Goal: Information Seeking & Learning: Learn about a topic

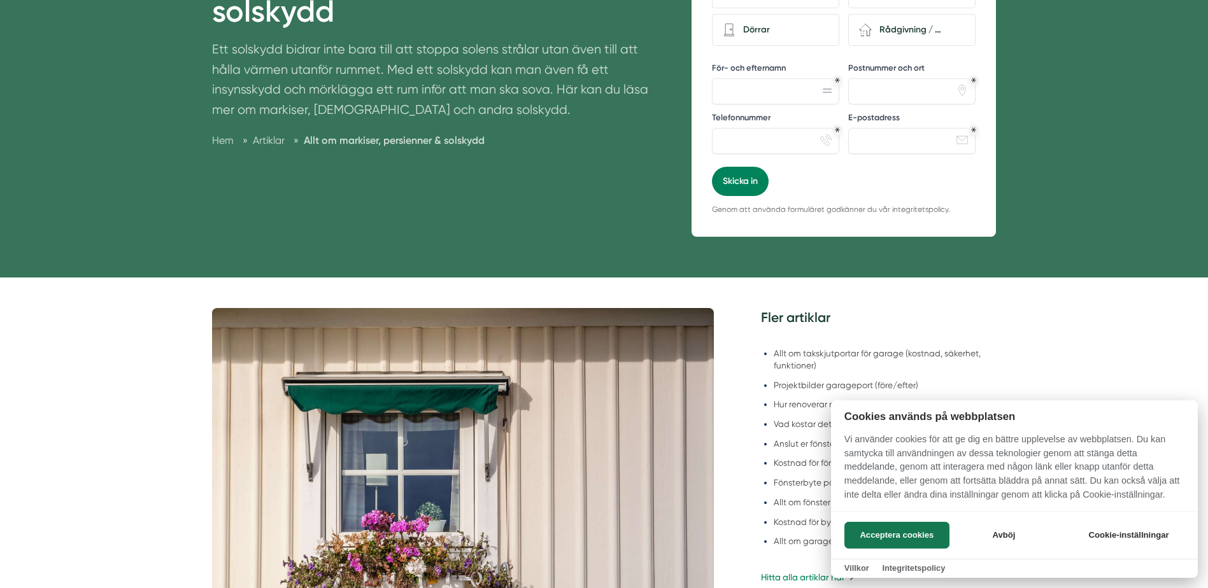
scroll to position [255, 0]
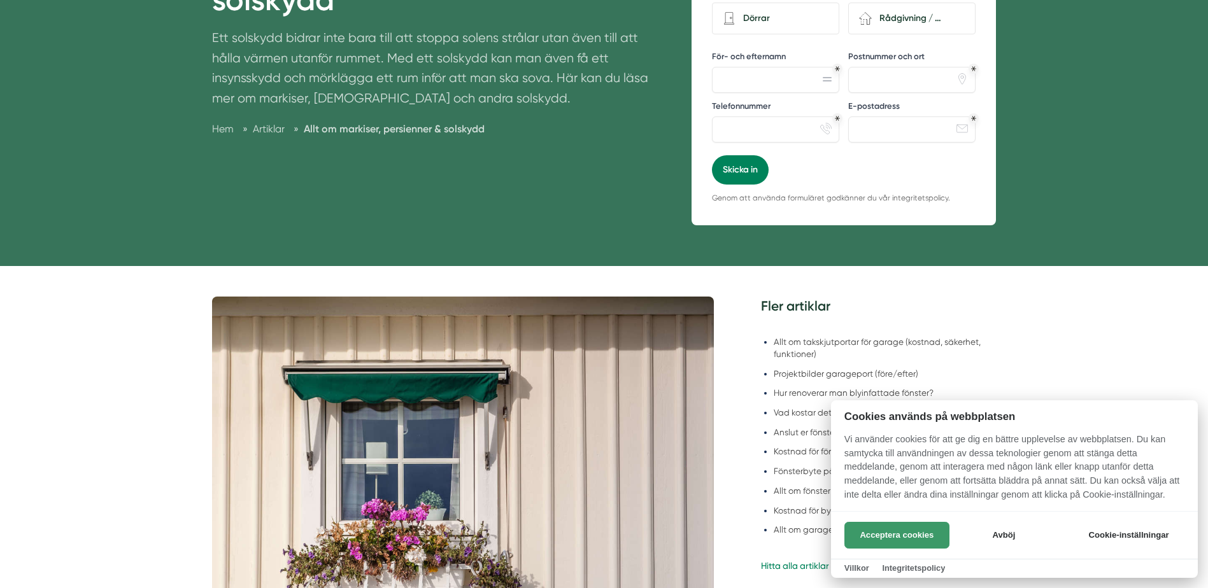
click at [895, 536] on button "Acceptera cookies" at bounding box center [896, 535] width 105 height 27
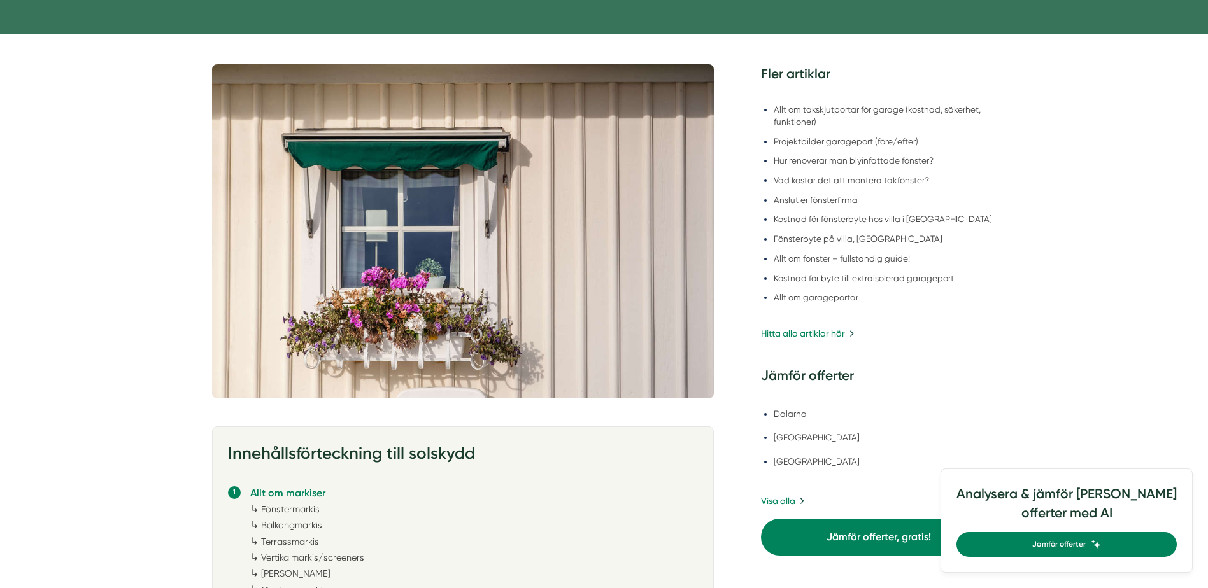
scroll to position [509, 0]
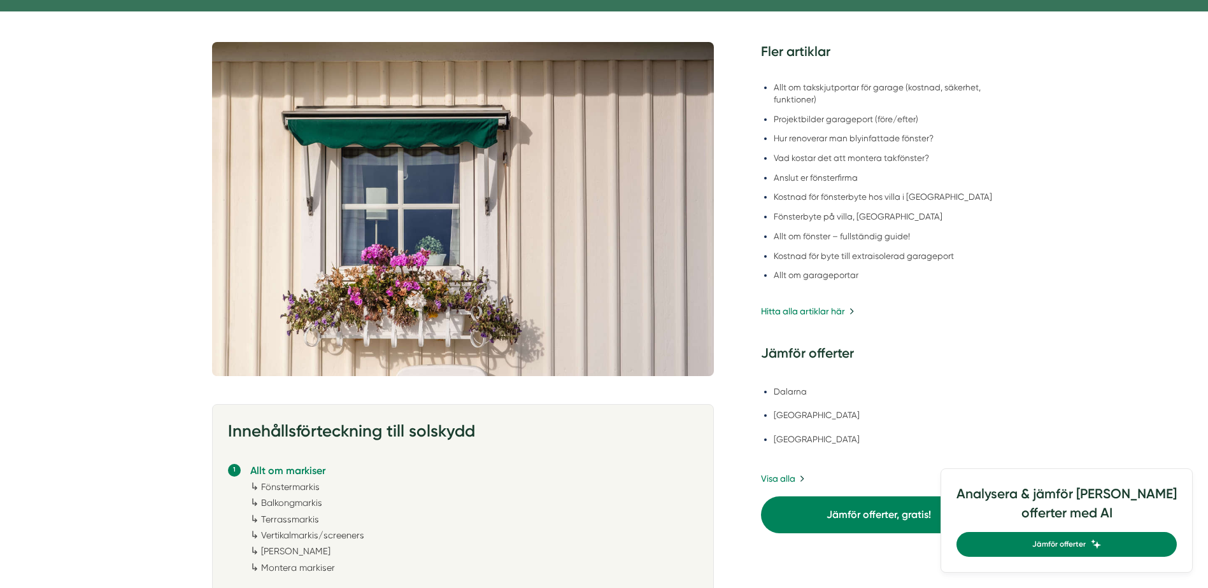
click at [303, 483] on link "Fönstermarkis" at bounding box center [290, 487] width 59 height 10
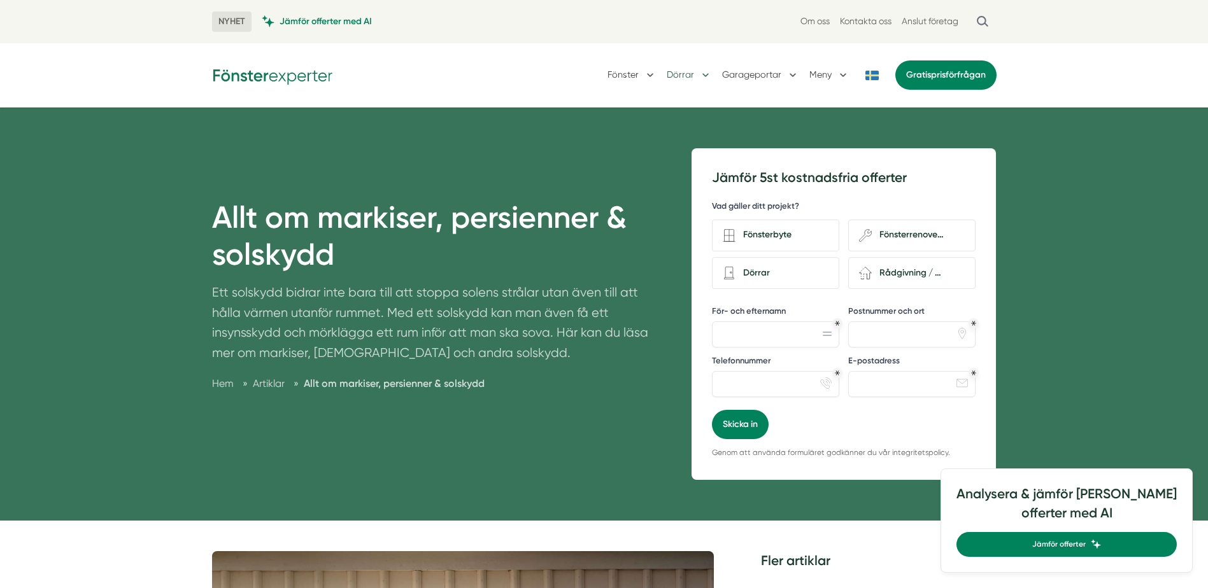
click at [695, 76] on button "Dörrar" at bounding box center [689, 75] width 45 height 33
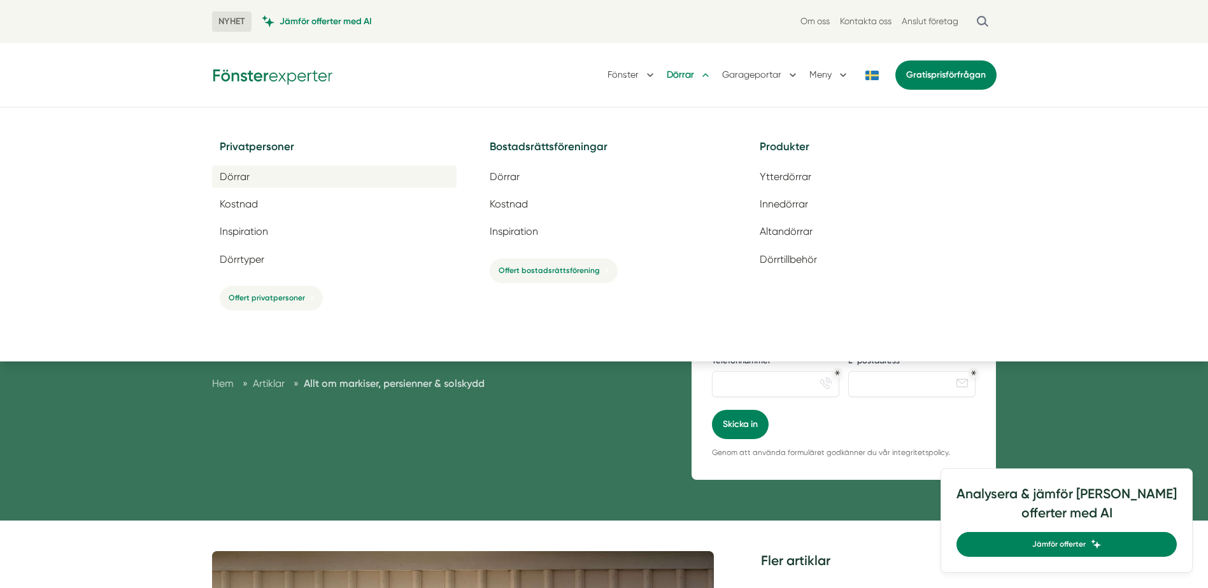
click at [240, 178] on span "Dörrar" at bounding box center [235, 177] width 30 height 12
drag, startPoint x: 169, startPoint y: 140, endPoint x: 108, endPoint y: 47, distance: 111.6
click at [108, 47] on div "NYHET Jämför offerter med AI Om oss Kontakta oss Anslut företag Fönster Dörrar …" at bounding box center [604, 54] width 1208 height 108
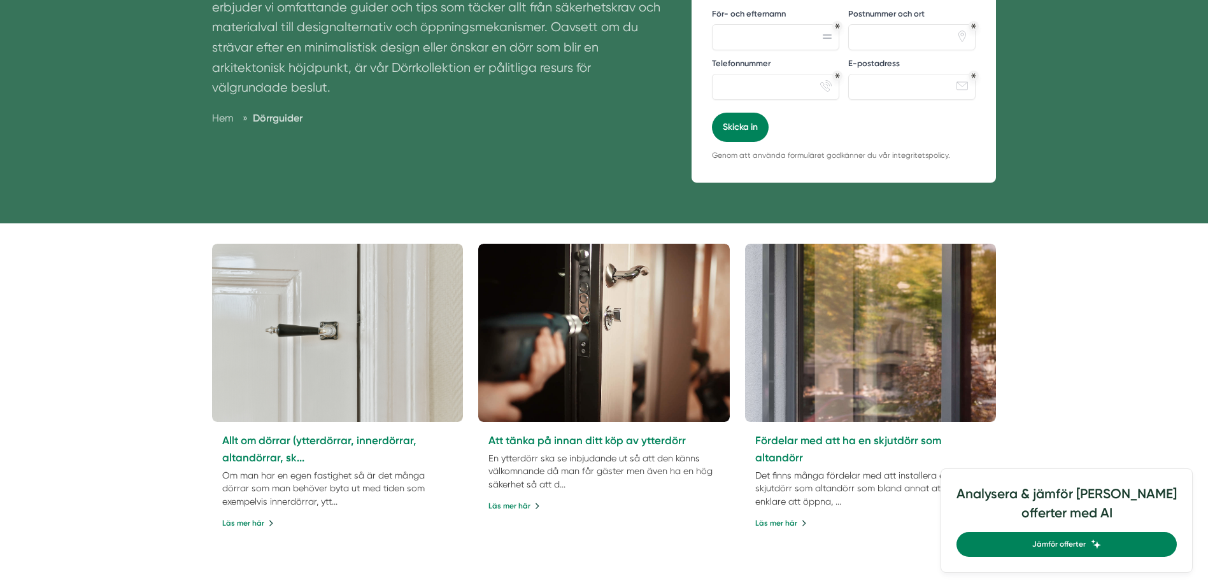
scroll to position [318, 0]
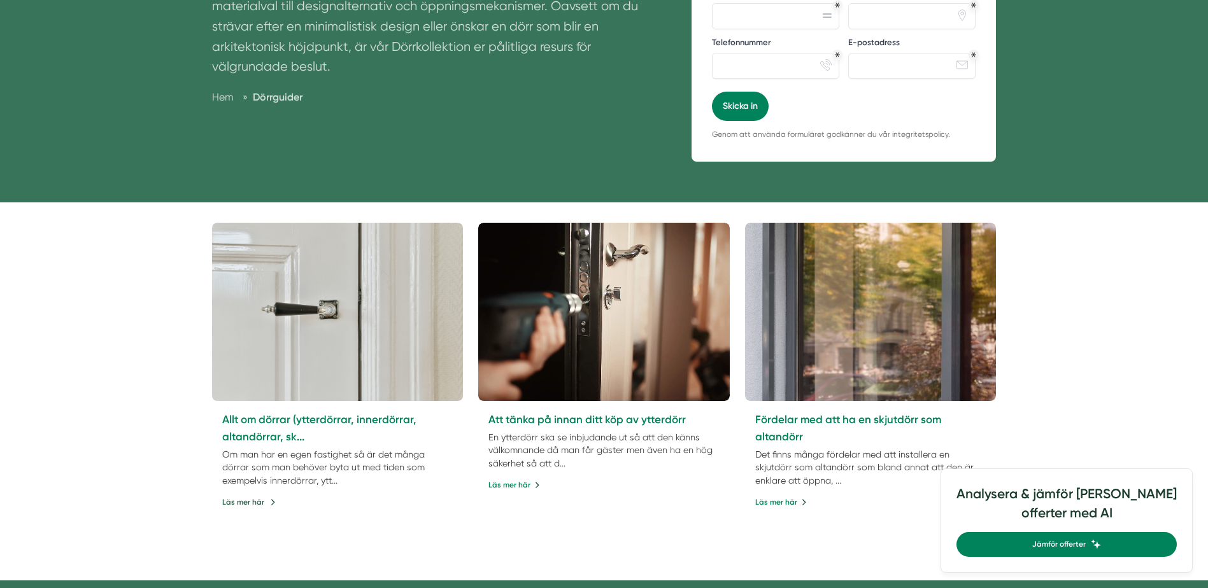
click at [235, 499] on link "Läs mer här" at bounding box center [248, 503] width 53 height 12
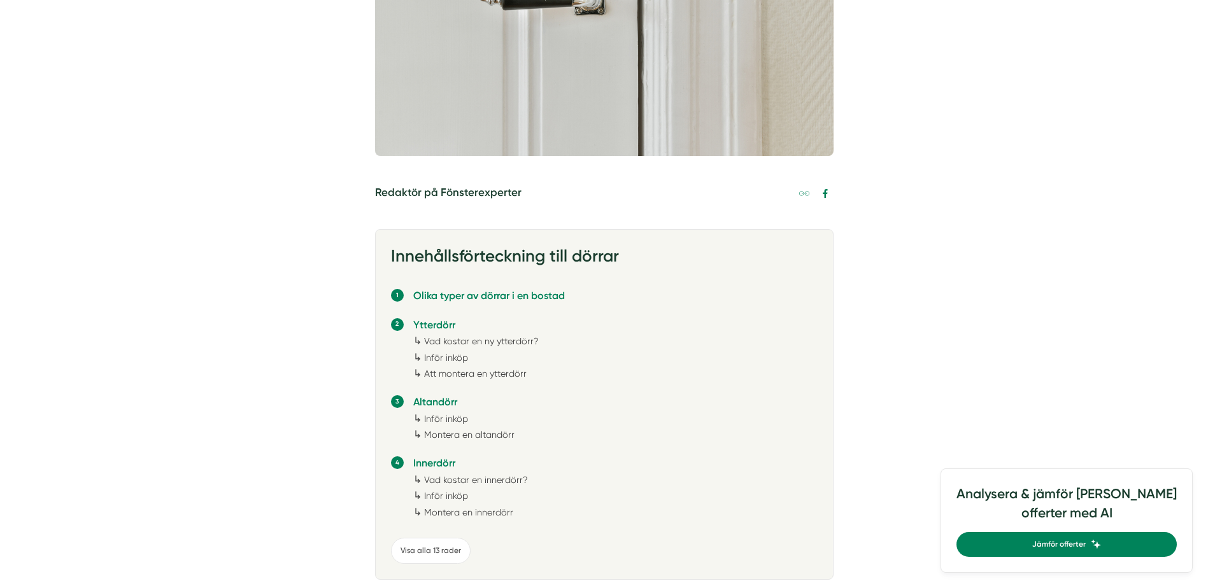
scroll to position [573, 0]
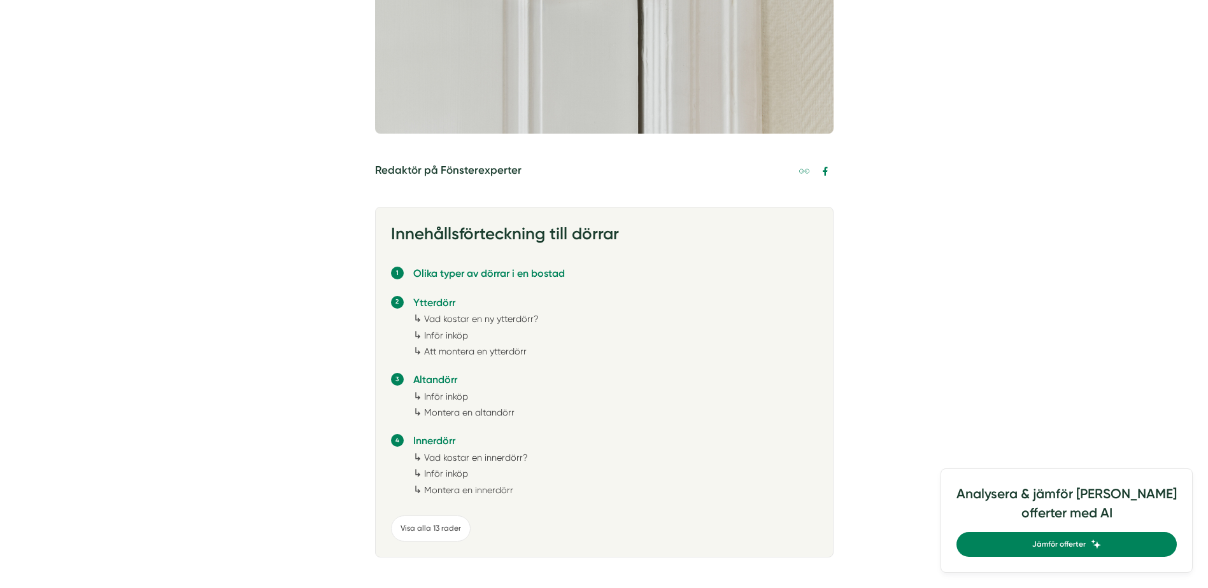
click at [472, 455] on link "Vad kostar en innerdörr?" at bounding box center [476, 458] width 104 height 10
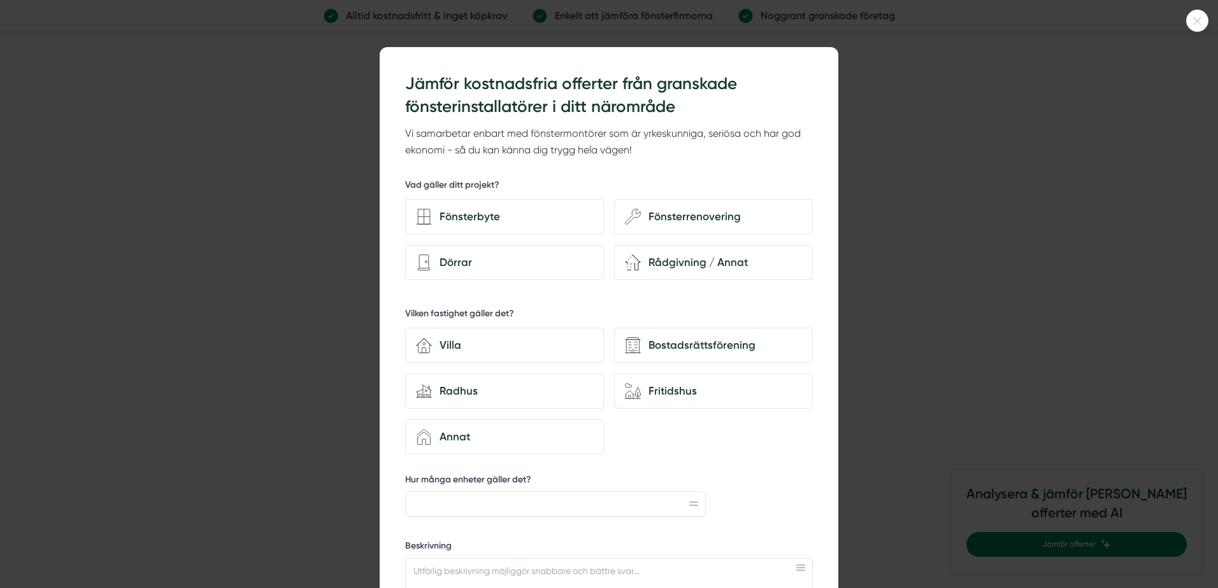
click at [1196, 20] on icon at bounding box center [1196, 21] width 21 height 8
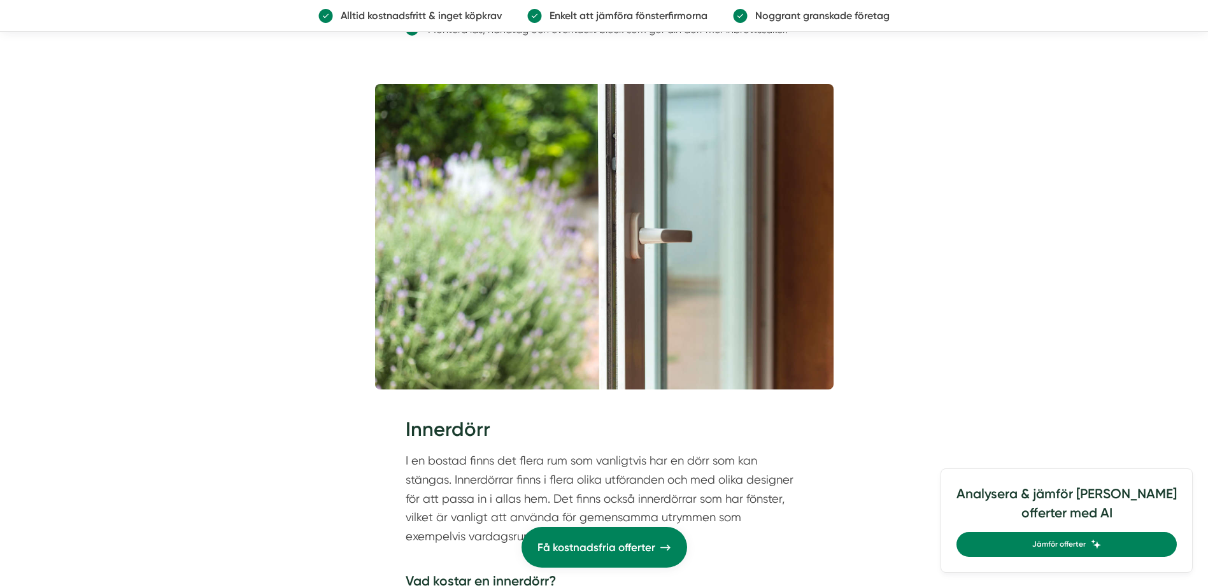
scroll to position [5660, 0]
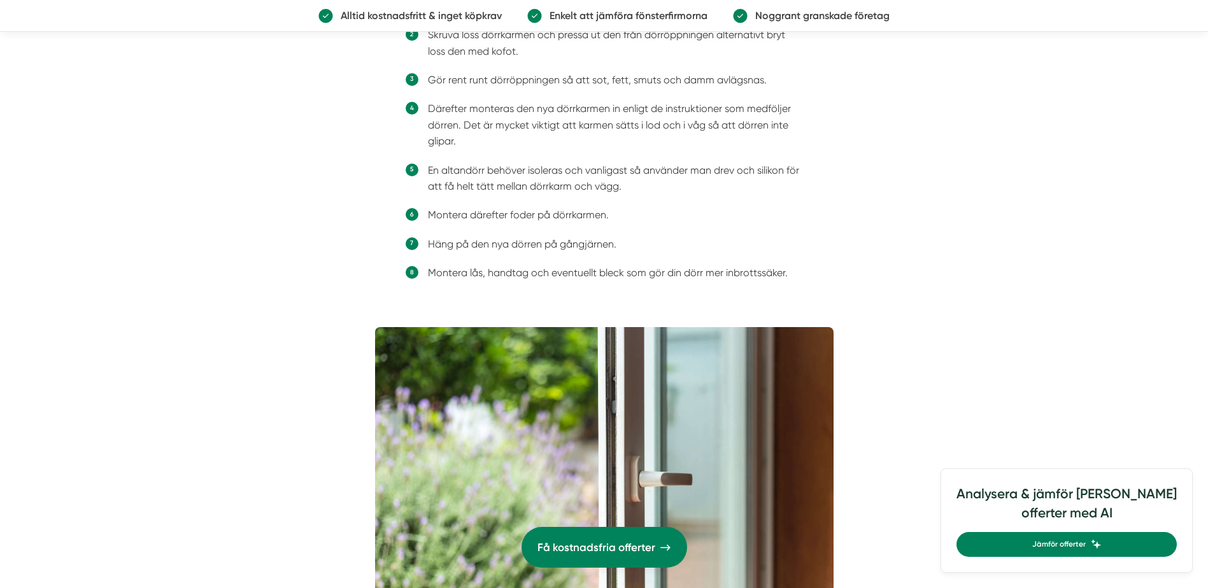
scroll to position [573, 0]
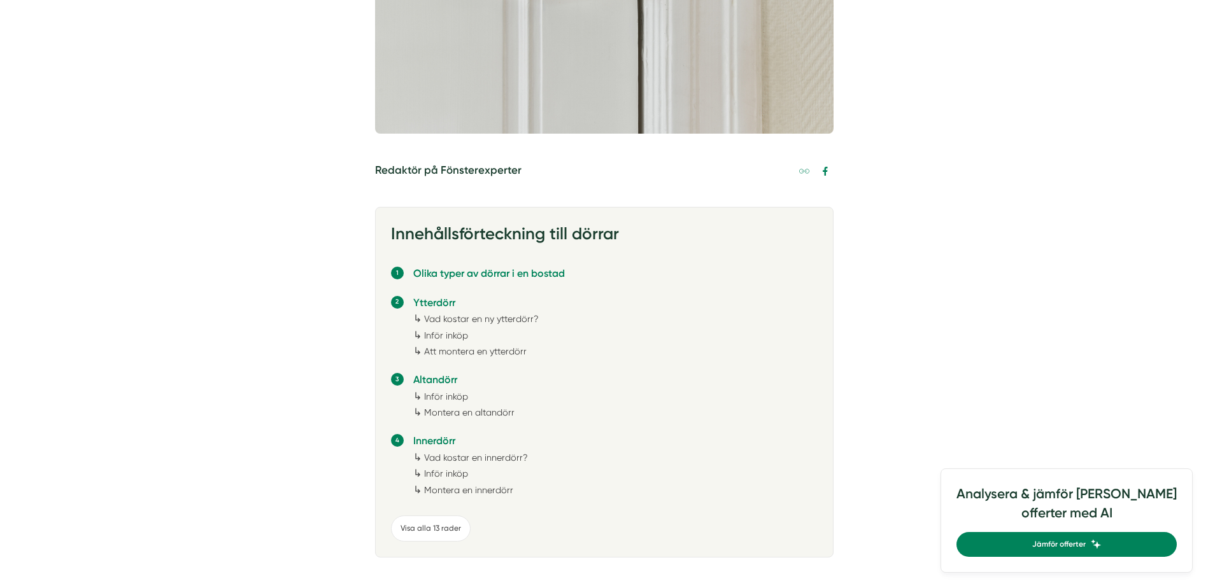
click at [481, 314] on link "Vad kostar en ny ytterdörr?" at bounding box center [481, 319] width 115 height 10
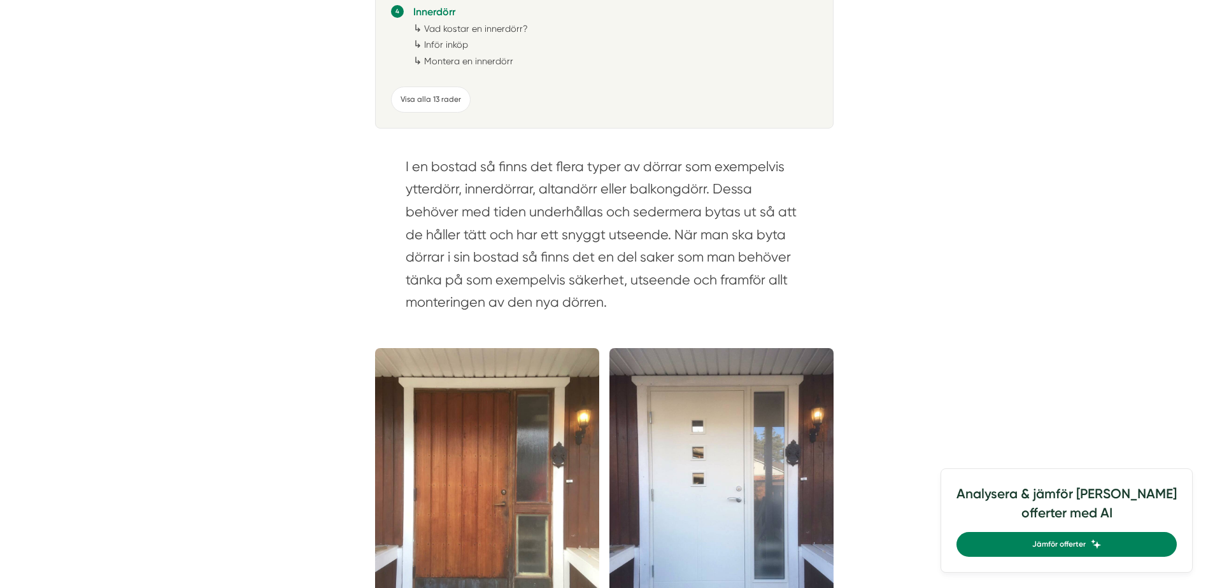
scroll to position [735, 0]
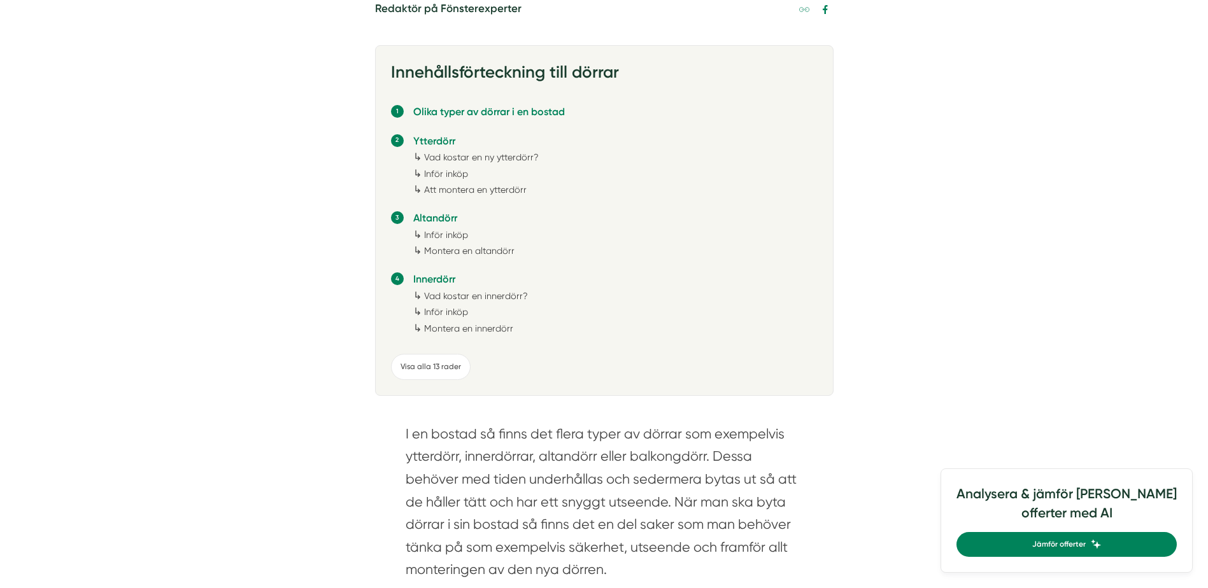
scroll to position [573, 0]
